Goal: Obtain resource: Download file/media

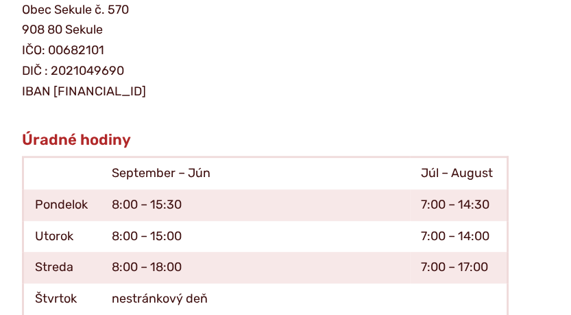
scroll to position [480, 0]
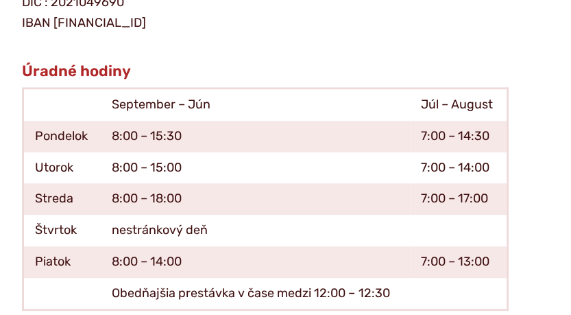
click at [449, 47] on article "Starosta obce: [PERSON_NAME] Adresa: Obecný úrad Sekule Sekule č. 570 908 80 Se…" at bounding box center [285, 267] width 571 height 994
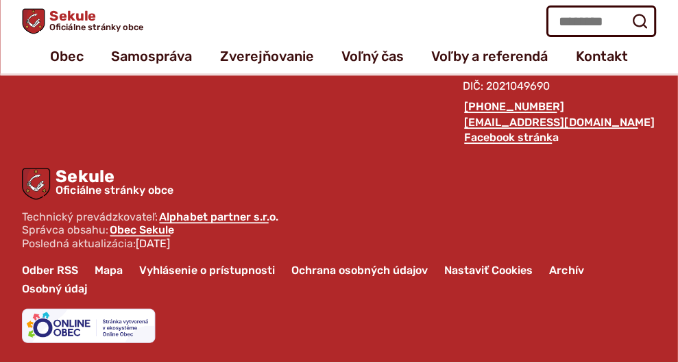
scroll to position [2202, 0]
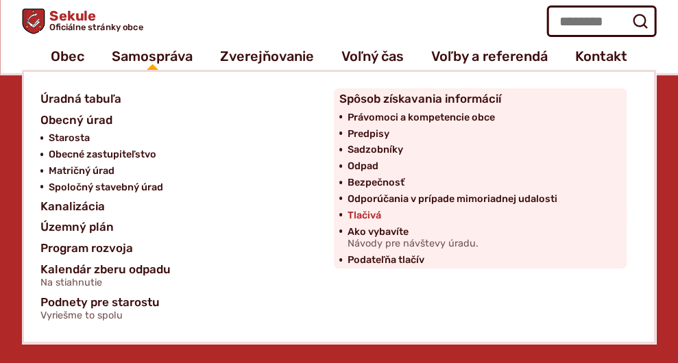
click at [370, 214] on span "Tlačivá" at bounding box center [364, 216] width 34 height 16
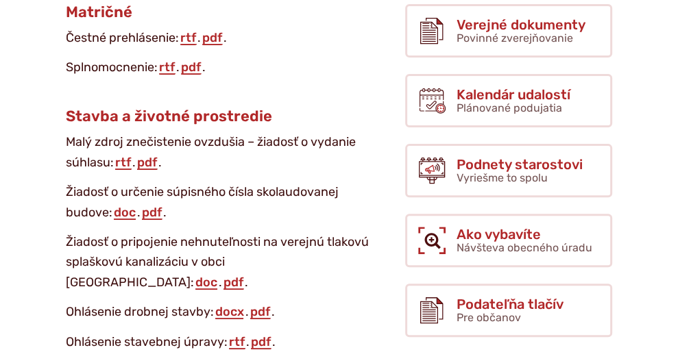
scroll to position [343, 0]
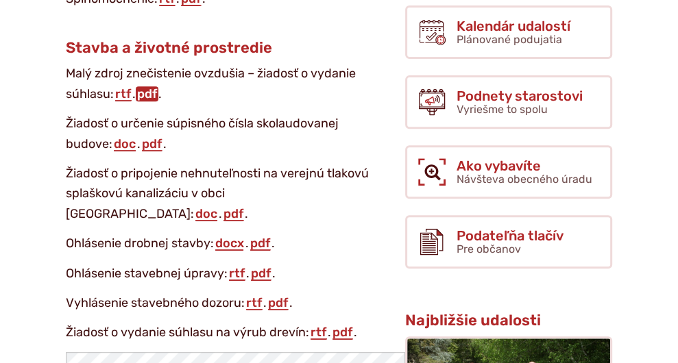
click at [152, 93] on link "pdf" at bounding box center [147, 93] width 23 height 15
